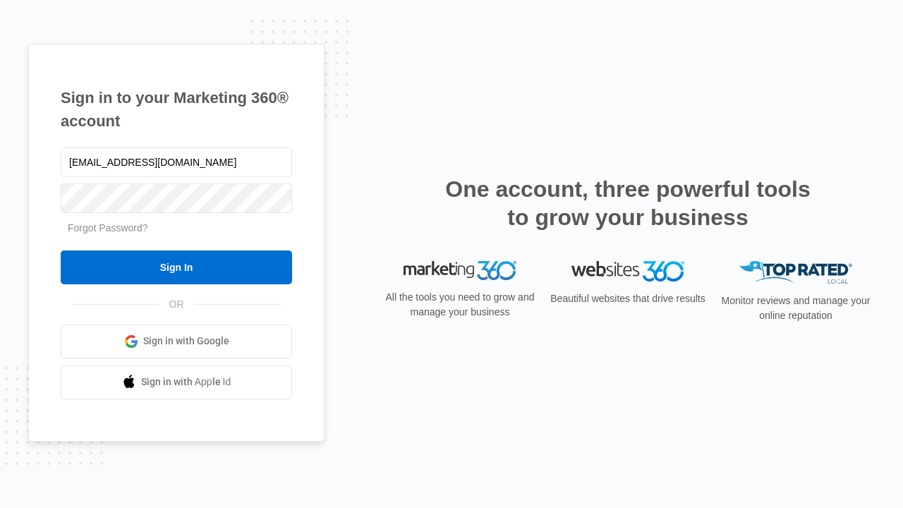
type input "[EMAIL_ADDRESS][DOMAIN_NAME]"
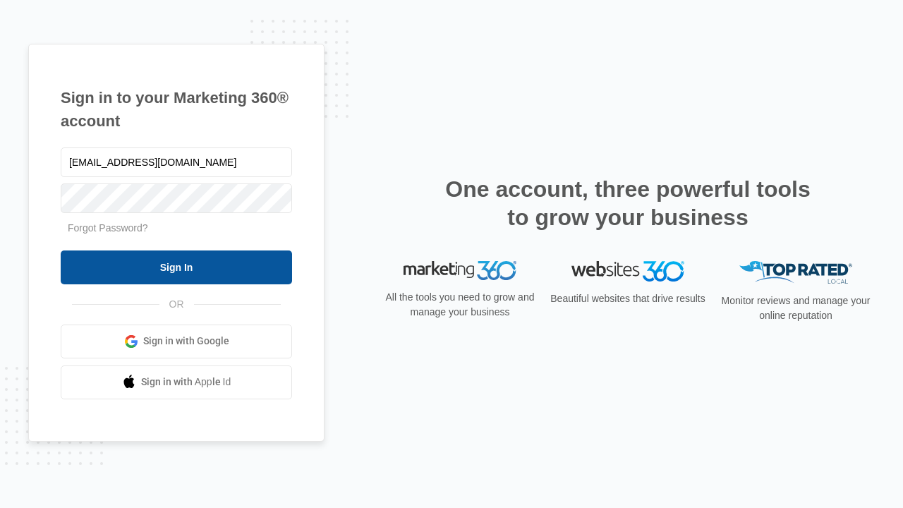
click at [176, 267] on input "Sign In" at bounding box center [177, 268] width 232 height 34
